Goal: Information Seeking & Learning: Learn about a topic

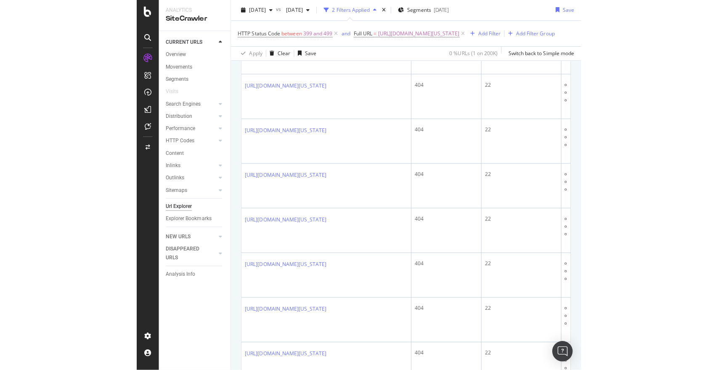
scroll to position [920, 0]
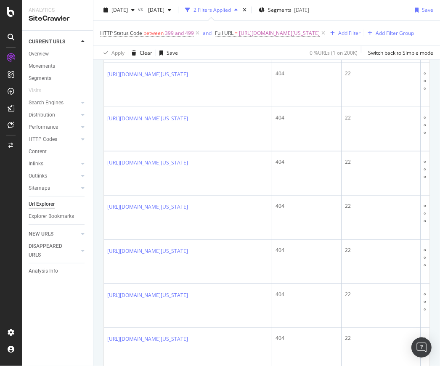
click at [73, 352] on div "CURRENT URLS Overview Movements Segments Visits Search Engines Top Charts Segme…" at bounding box center [57, 198] width 71 height 335
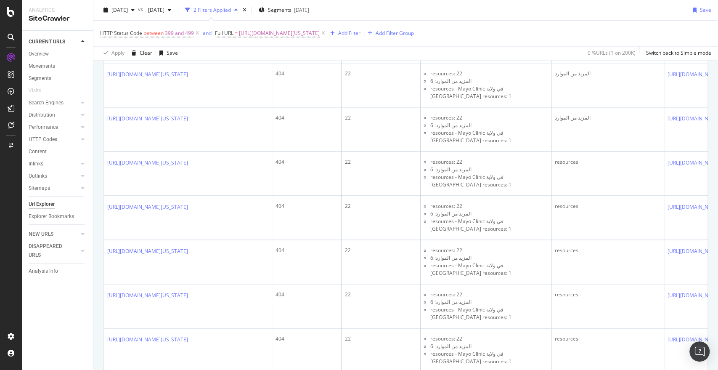
scroll to position [909, 0]
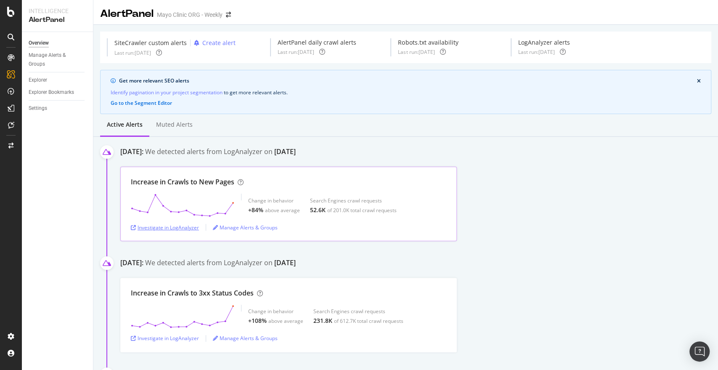
click at [188, 226] on div "Investigate in LogAnalyzer" at bounding box center [165, 227] width 68 height 7
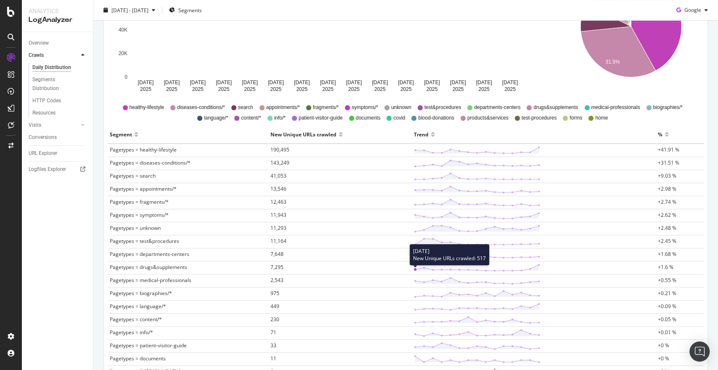
scroll to position [182, 0]
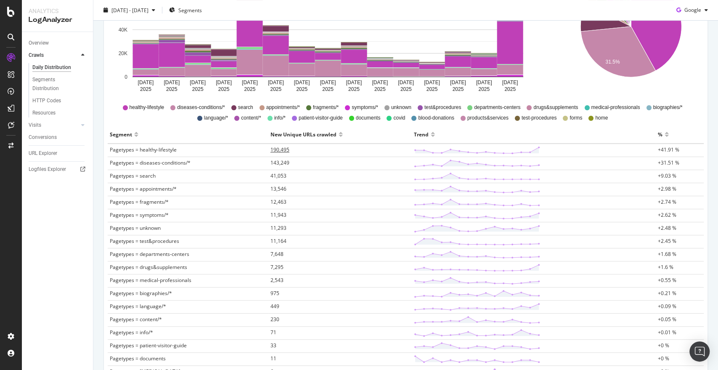
click at [280, 150] on span "190,495" at bounding box center [279, 149] width 19 height 7
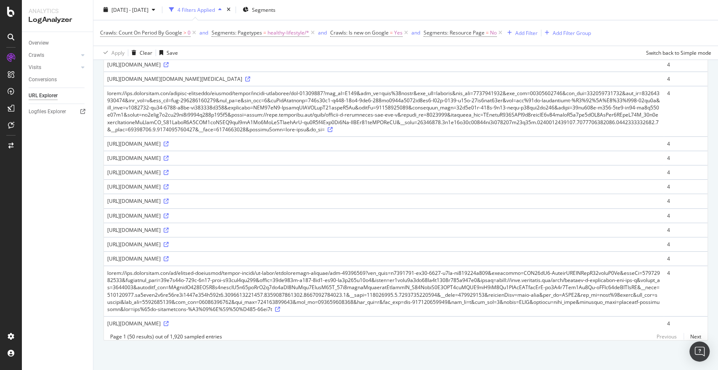
scroll to position [1218, 0]
click at [686, 336] on link "Next" at bounding box center [692, 336] width 18 height 12
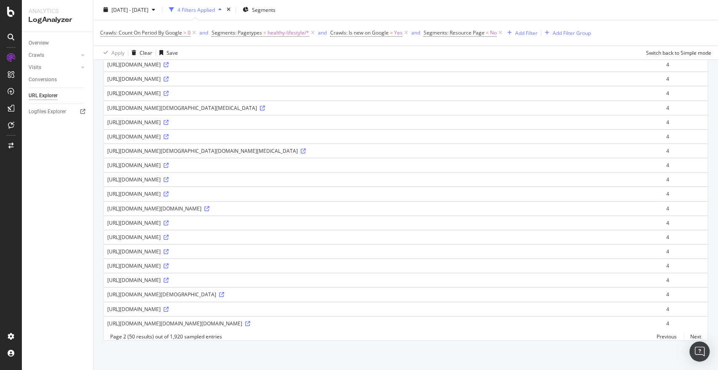
scroll to position [1124, 0]
